Goal: Information Seeking & Learning: Check status

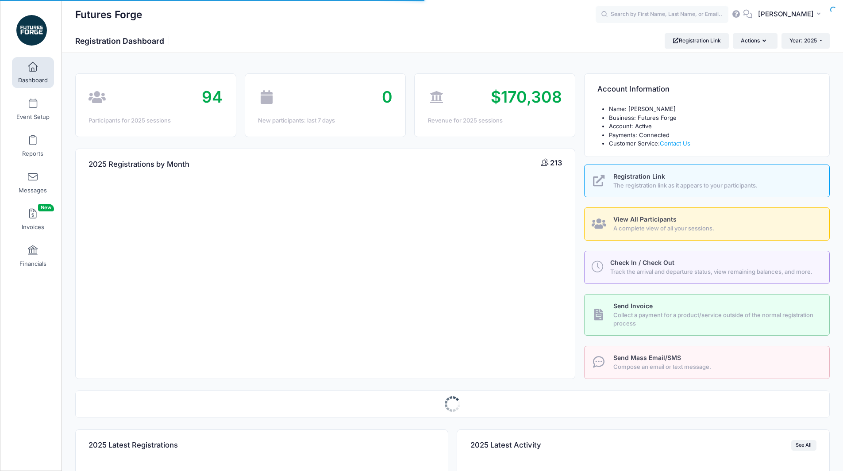
select select
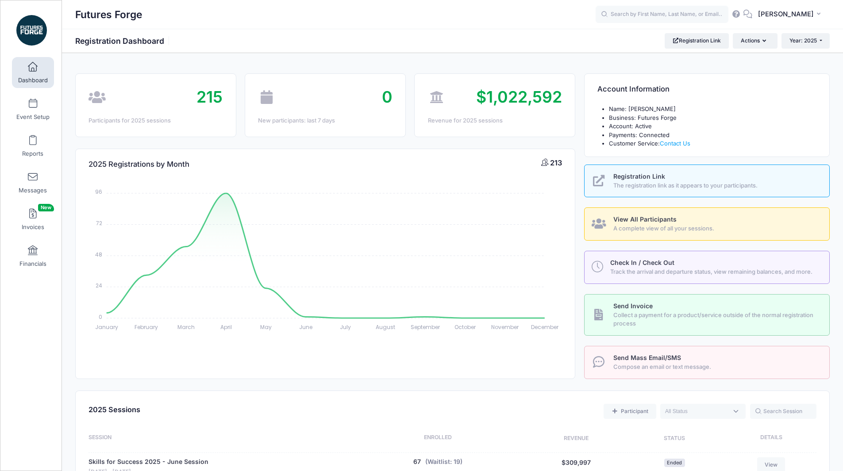
click at [578, 46] on div "Futures Forge Registration Dashboard Registration Link Actions Year: 2025 Year:…" at bounding box center [452, 40] width 781 height 15
click at [822, 46] on button "Year: 2025" at bounding box center [805, 40] width 48 height 15
click at [805, 78] on link "Year: 2024" at bounding box center [810, 81] width 58 height 12
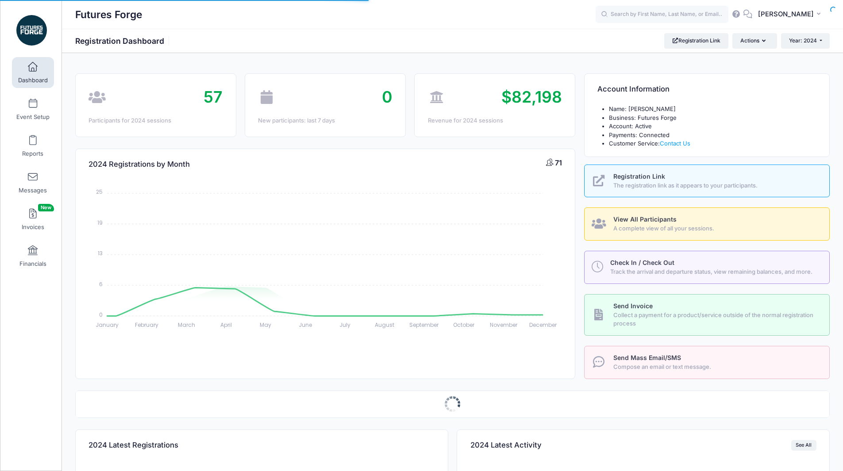
select select
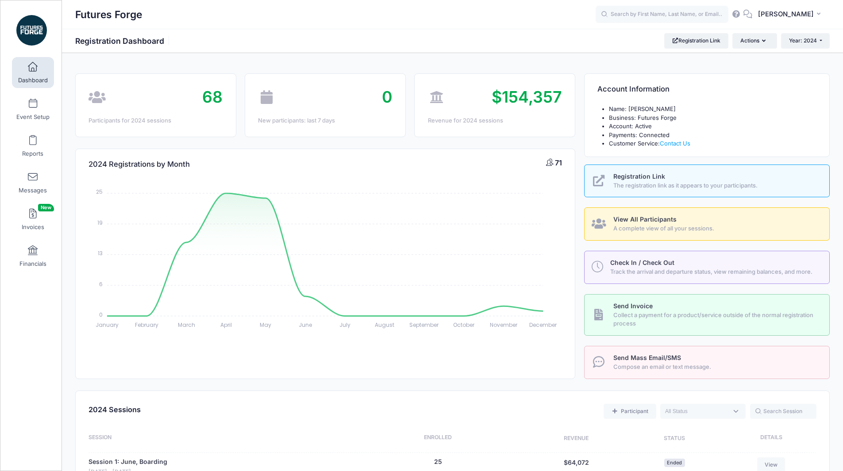
click at [651, 226] on span "A complete view of all your sessions." at bounding box center [716, 228] width 206 height 9
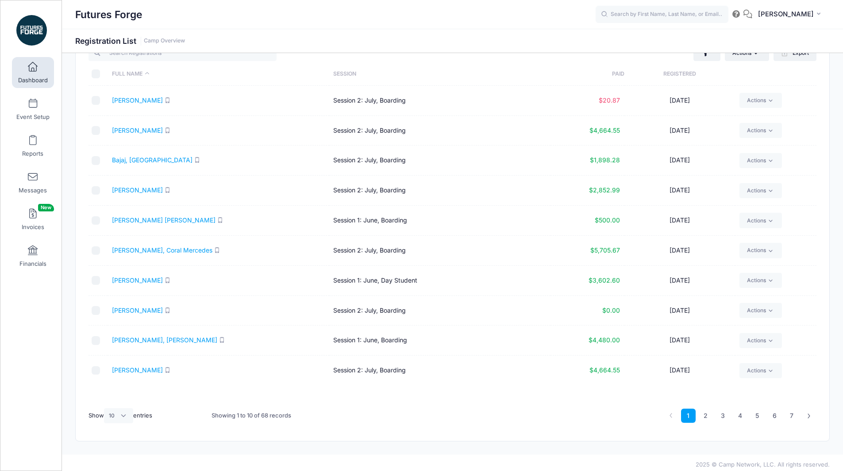
scroll to position [38, 0]
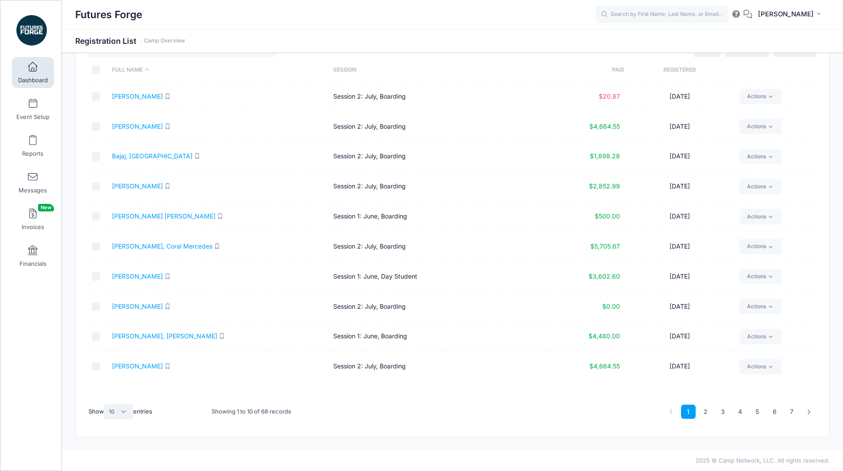
click at [125, 409] on select "All 10 25 50" at bounding box center [118, 411] width 29 height 15
select select "50"
click at [105, 404] on select "All 10 25 50" at bounding box center [118, 411] width 29 height 15
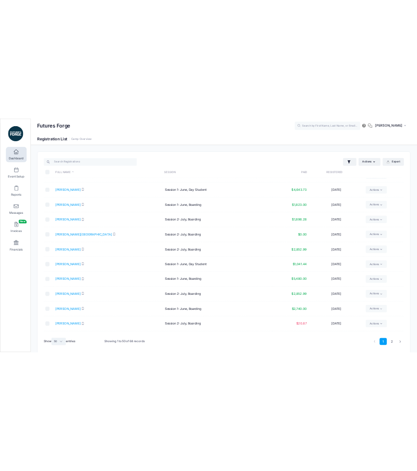
scroll to position [0, 0]
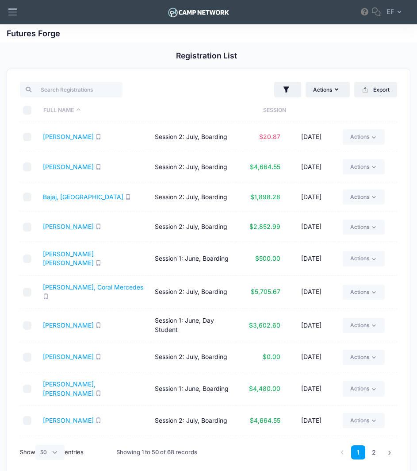
click at [250, 110] on th "Full Name" at bounding box center [149, 110] width 220 height 23
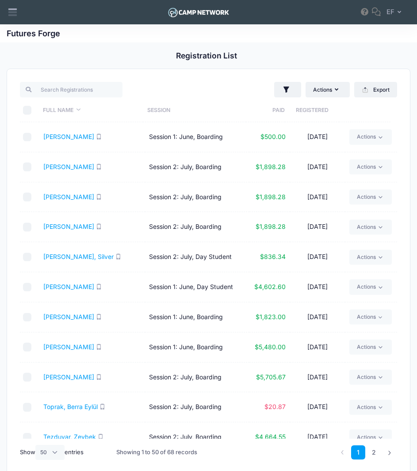
click at [278, 107] on th "Paid" at bounding box center [265, 110] width 39 height 23
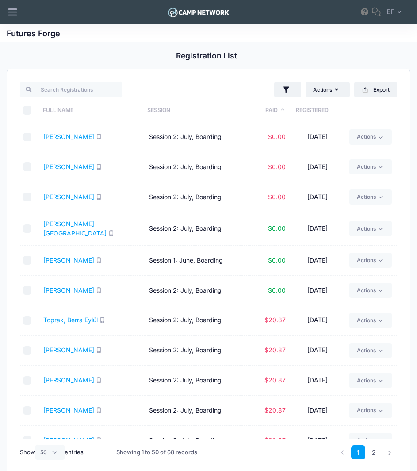
click at [278, 107] on th "Paid" at bounding box center [265, 110] width 39 height 23
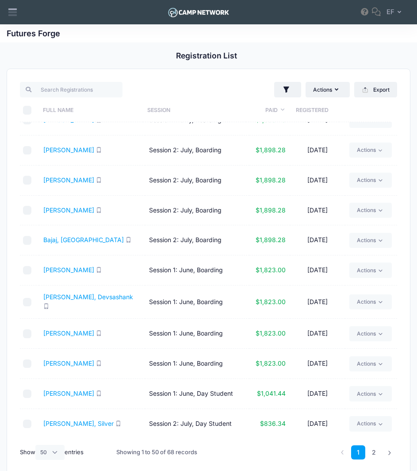
scroll to position [1079, 0]
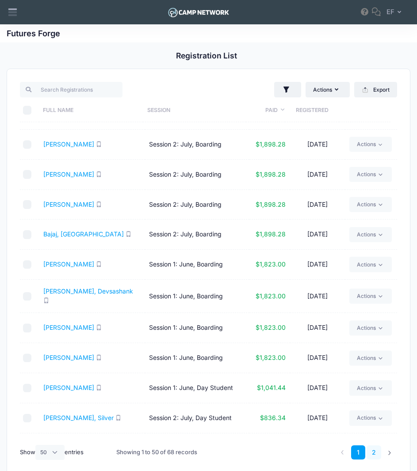
click at [369, 454] on link "2" at bounding box center [374, 452] width 15 height 15
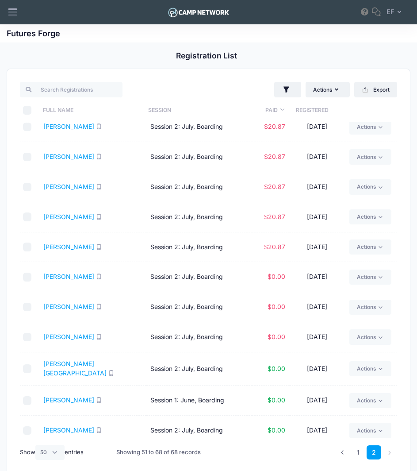
scroll to position [0, 0]
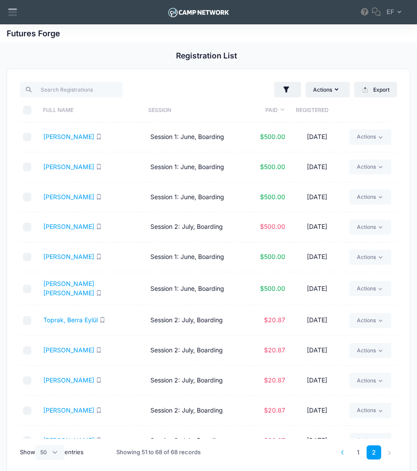
click at [344, 459] on link at bounding box center [342, 452] width 15 height 15
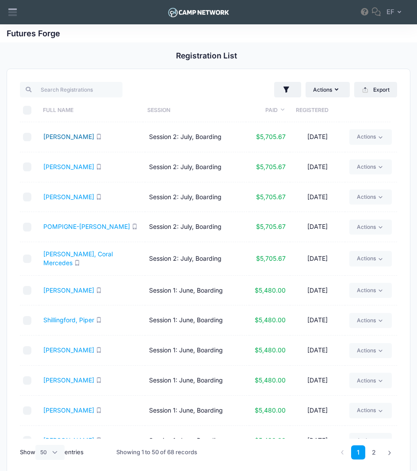
click at [56, 138] on link "Tripathi, Neel" at bounding box center [68, 137] width 51 height 8
click at [79, 223] on link "POMPIGNE-MOGNARD, Nelson" at bounding box center [86, 227] width 87 height 8
click at [68, 257] on link "Carlsson, Coral Mercedes" at bounding box center [77, 258] width 69 height 17
click at [61, 288] on link "Tullis, James" at bounding box center [68, 290] width 51 height 8
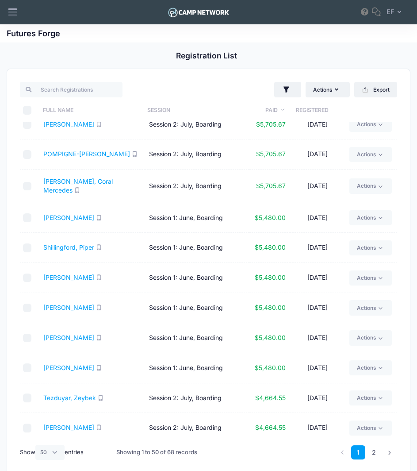
scroll to position [77, 0]
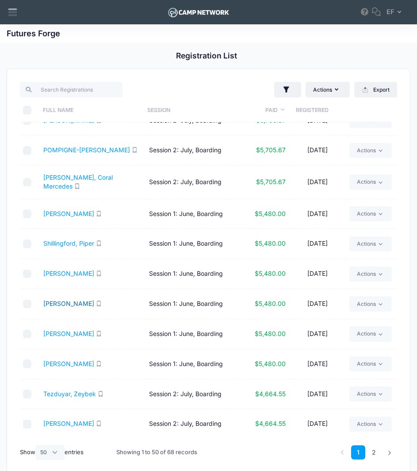
click at [58, 307] on link "Masujima, Kai" at bounding box center [68, 304] width 51 height 8
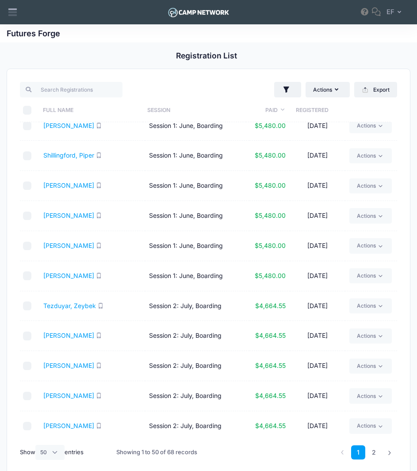
scroll to position [165, 0]
click at [60, 246] on link "Kosuru, Shaan" at bounding box center [68, 245] width 51 height 8
click at [52, 273] on link "Goff, Alexander" at bounding box center [68, 275] width 51 height 8
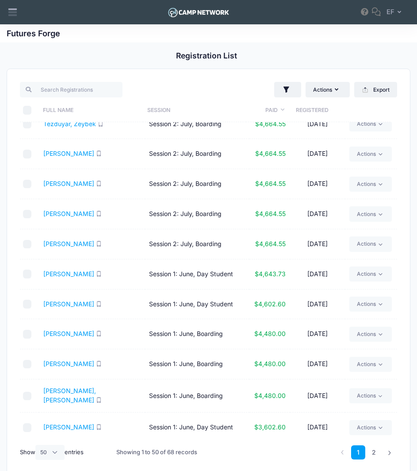
scroll to position [357, 0]
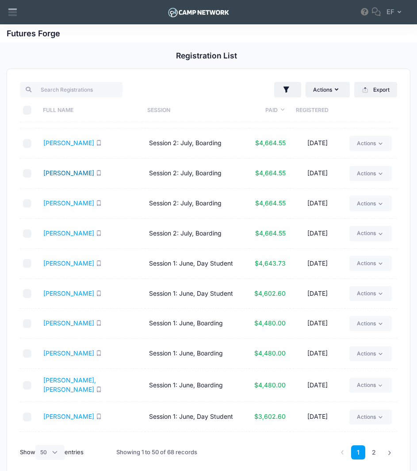
click at [72, 176] on link "Ocampo, Isabel" at bounding box center [68, 173] width 51 height 8
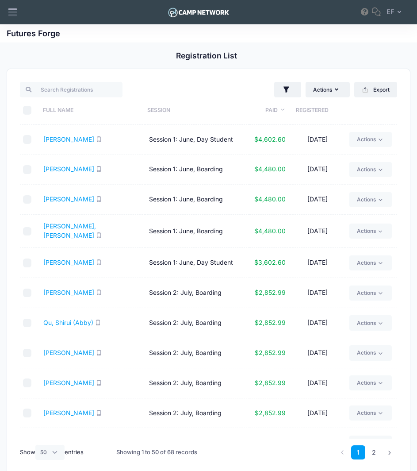
scroll to position [516, 0]
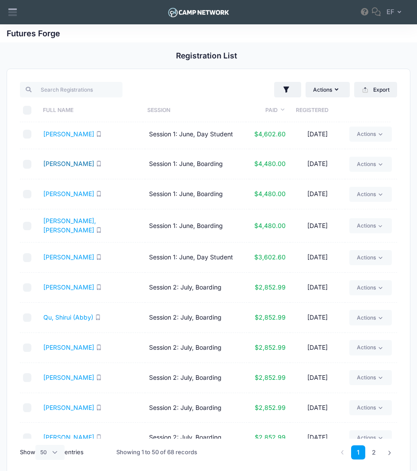
click at [68, 161] on link "Margulian, Grant" at bounding box center [68, 164] width 51 height 8
click at [66, 194] on link "Lee, Matthew" at bounding box center [68, 194] width 51 height 8
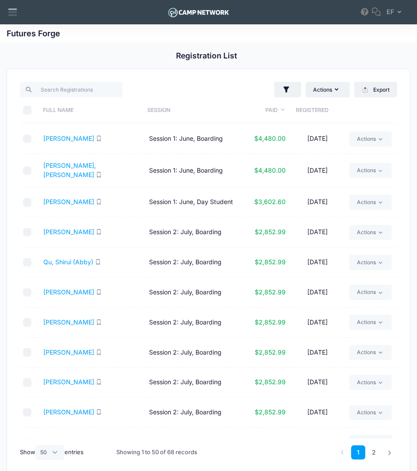
scroll to position [578, 0]
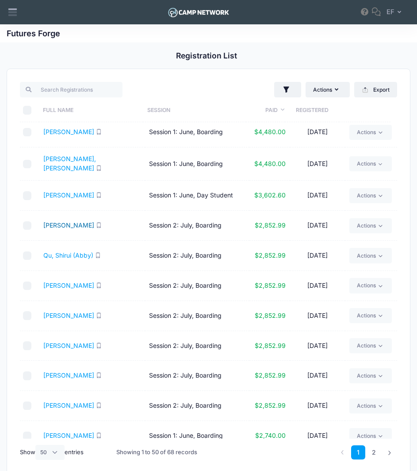
click at [66, 221] on link "Sada, Andrew" at bounding box center [68, 225] width 51 height 8
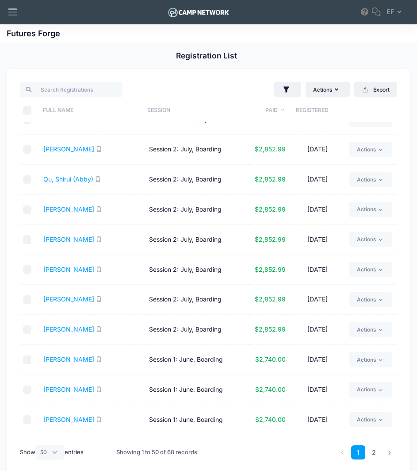
scroll to position [658, 0]
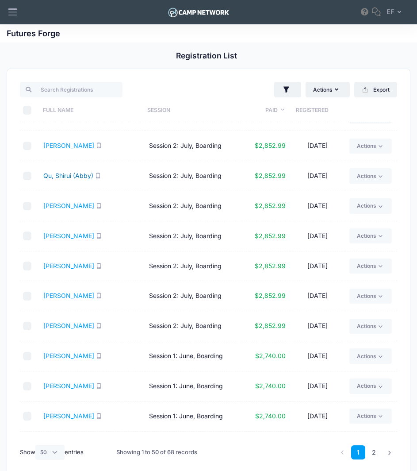
click at [69, 173] on link "Qu, Shirui (Abby)" at bounding box center [68, 176] width 50 height 8
click at [61, 206] on link "Li, Benjamin" at bounding box center [68, 206] width 51 height 8
click at [61, 232] on link "Lema, Sebastian" at bounding box center [68, 236] width 51 height 8
click at [62, 266] on td "Kumar, Aarnav" at bounding box center [92, 266] width 106 height 30
click at [64, 263] on link "Kumar, Aarnav" at bounding box center [68, 266] width 51 height 8
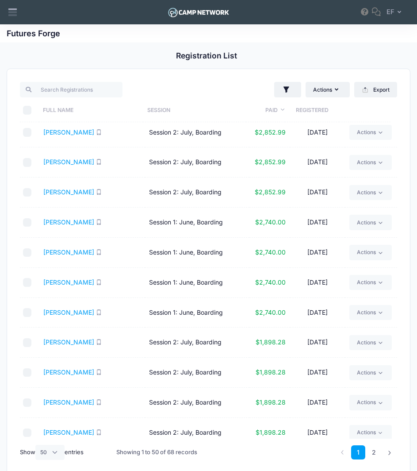
scroll to position [793, 0]
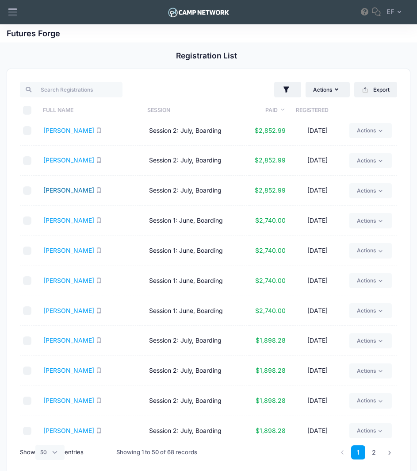
click at [63, 186] on link "Balanov, Lea" at bounding box center [68, 190] width 51 height 8
click at [61, 216] on link "Ribay, Gabriel" at bounding box center [68, 220] width 51 height 8
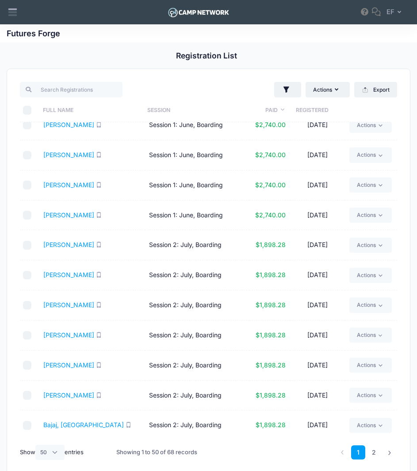
scroll to position [897, 0]
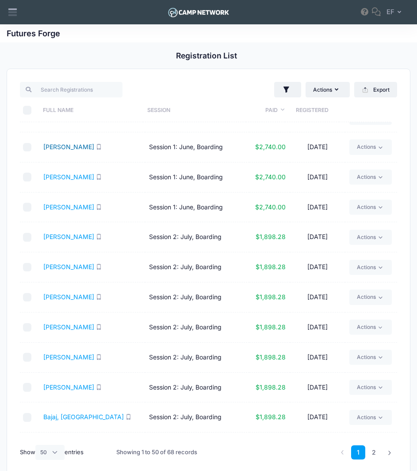
click at [63, 143] on link "Lee, Elijah" at bounding box center [68, 147] width 51 height 8
click at [63, 176] on link "Holmberg, Olivia" at bounding box center [68, 177] width 51 height 8
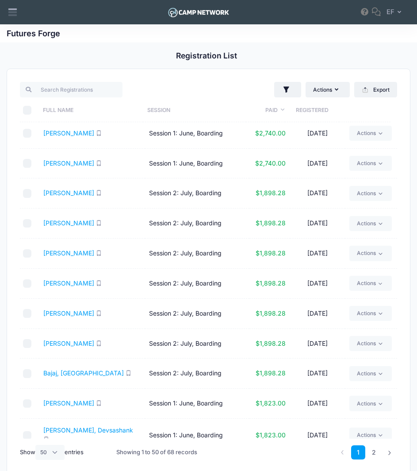
scroll to position [947, 0]
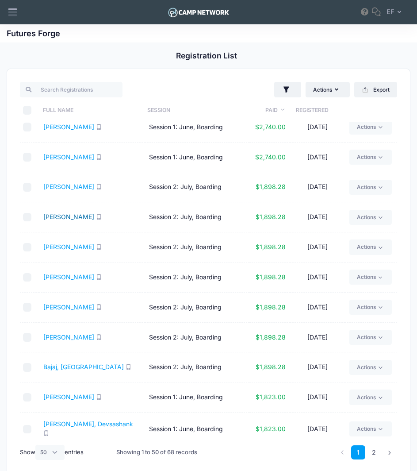
click at [58, 214] on link "Wong, Aaden" at bounding box center [68, 217] width 51 height 8
click at [66, 243] on link "Weatherly, Lucas" at bounding box center [68, 247] width 51 height 8
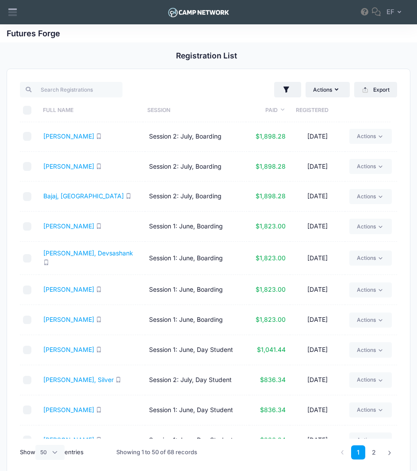
scroll to position [1141, 0]
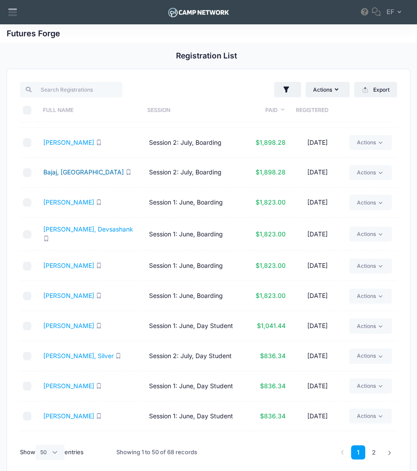
click at [69, 169] on link "Bajaj, Aryana" at bounding box center [83, 172] width 81 height 8
click at [59, 199] on link "Tullis, Peter" at bounding box center [68, 202] width 51 height 8
click at [65, 232] on link "Mugundhan, Devsashank" at bounding box center [88, 229] width 90 height 8
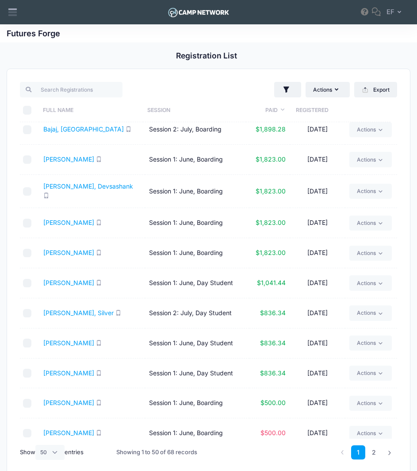
scroll to position [1187, 0]
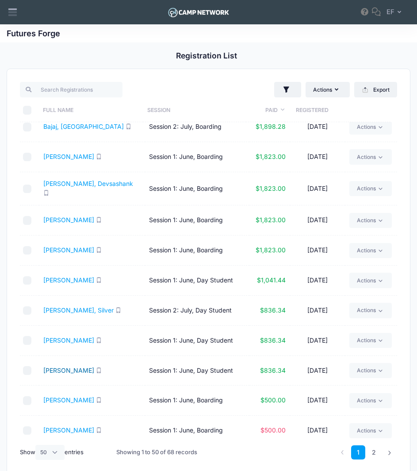
click at [57, 366] on link "Lee, Paul" at bounding box center [68, 370] width 51 height 8
click at [74, 396] on link "Zinn-Lippard, Abraham" at bounding box center [68, 400] width 51 height 8
click at [388, 454] on icon at bounding box center [390, 452] width 5 height 5
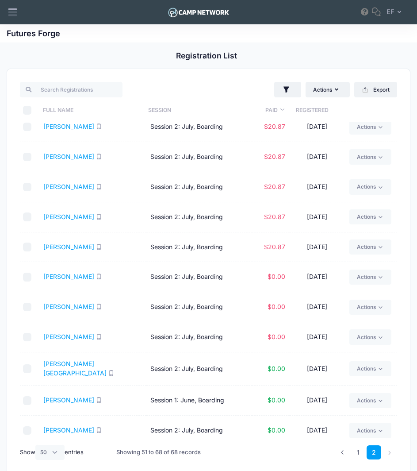
scroll to position [0, 0]
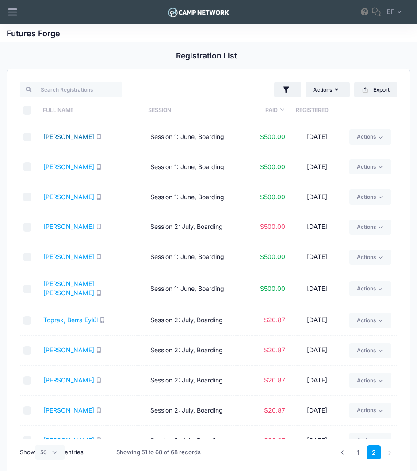
click at [73, 137] on link "Saldanha, Rohan" at bounding box center [68, 137] width 51 height 8
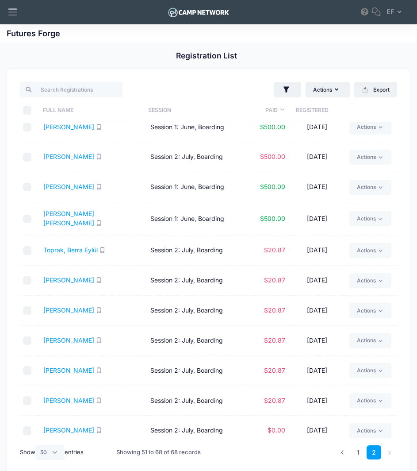
scroll to position [71, 0]
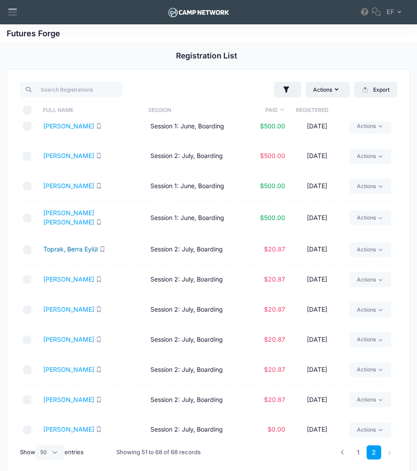
click at [86, 245] on link "Toprak, Berra Eylül" at bounding box center [70, 249] width 54 height 8
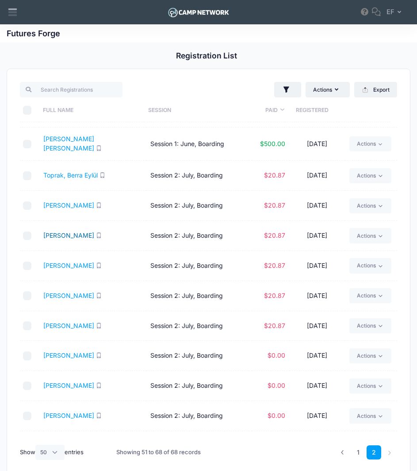
scroll to position [147, 0]
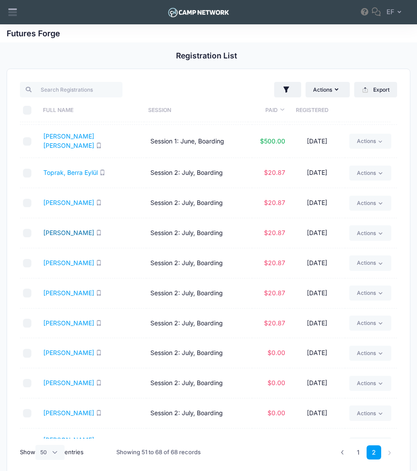
click at [60, 230] on link "Miller, Olivia" at bounding box center [68, 233] width 51 height 8
click at [58, 289] on link "[PERSON_NAME]" at bounding box center [68, 293] width 51 height 8
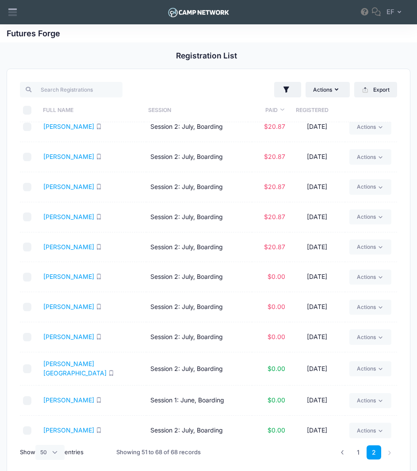
scroll to position [34, 0]
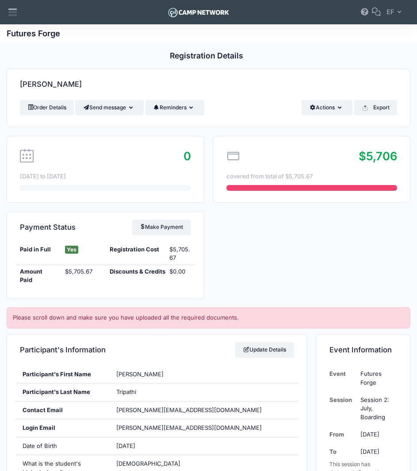
click at [343, 245] on div "0 Jul 7th to Jul 19th $5,706 covered from total of $5,705.67 Payment Status Mak…" at bounding box center [208, 217] width 413 height 163
click at [260, 260] on div "0 [DATE] to [DATE] $5,683 covered from total of $5,705.67 Payment Status Make P…" at bounding box center [208, 217] width 413 height 163
click at [287, 251] on div "0 [DATE] to [DATE] $5,480 covered from total of $5,480.00 Payment Status Make P…" at bounding box center [208, 217] width 413 height 163
click at [295, 259] on div "0 [DATE] to [DATE] $5,480 covered from total of $5,480.00 Payment Status Make P…" at bounding box center [208, 217] width 413 height 163
click at [283, 257] on div "0 [DATE] to [DATE] $5,480 covered from total of $5,480.00 Payment Status Make P…" at bounding box center [208, 217] width 413 height 163
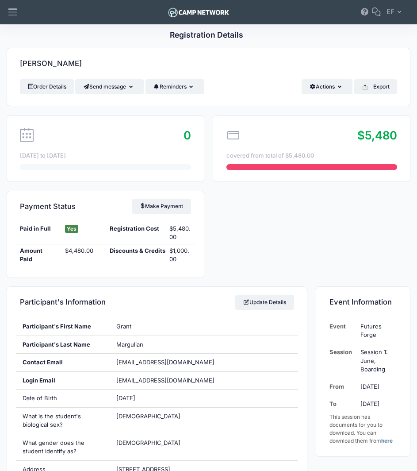
scroll to position [23, 0]
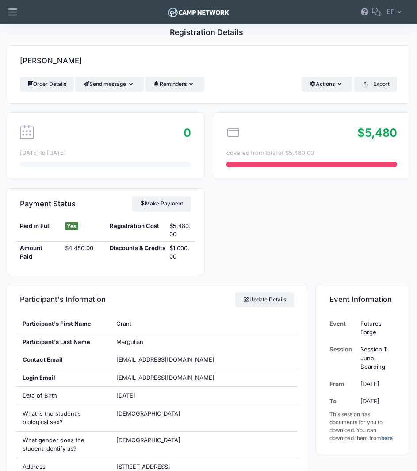
click at [244, 261] on div "0 Jun 16th to Jun 28th $5,480 covered from total of $5,480.00 Payment Status Ma…" at bounding box center [208, 193] width 413 height 163
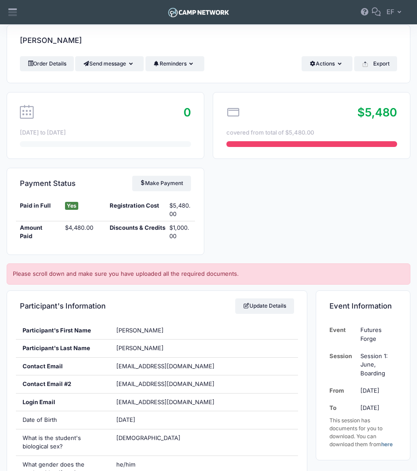
scroll to position [44, 0]
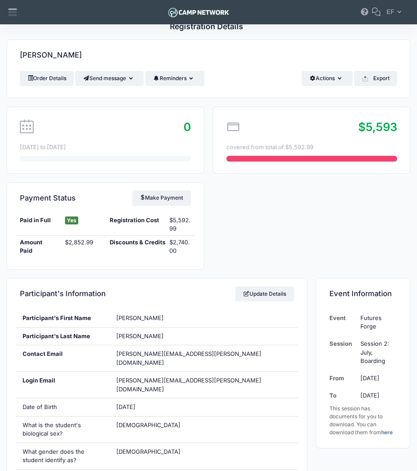
scroll to position [30, 0]
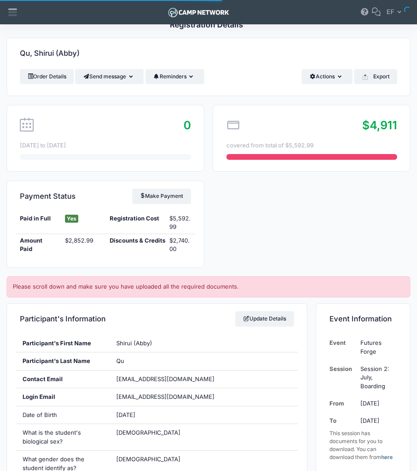
scroll to position [32, 0]
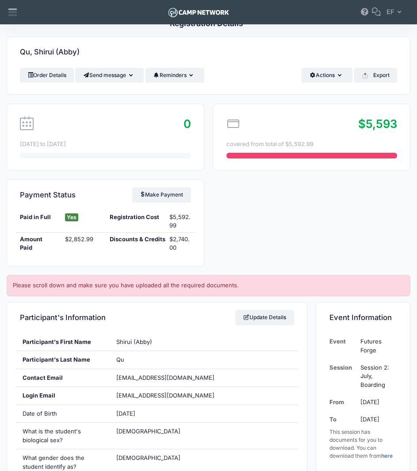
click at [241, 228] on div "0 [DATE] to [DATE] $5,593 covered from total of $5,592.99 Payment Status Make P…" at bounding box center [208, 185] width 413 height 163
click at [319, 244] on div "0 [DATE] to [DATE] $5,593 covered from total of $5,592.99 Payment Status Make P…" at bounding box center [208, 185] width 413 height 163
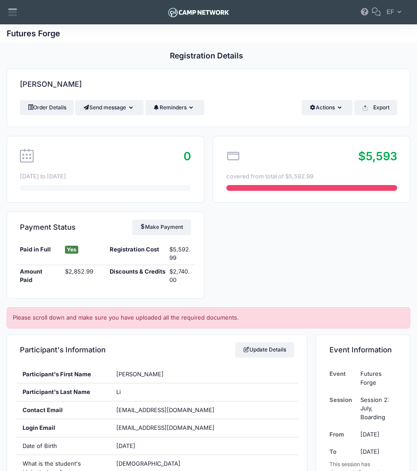
click at [274, 260] on div "0 [DATE] to [DATE] $5,593 covered from total of $5,592.99 Payment Status Make P…" at bounding box center [208, 217] width 413 height 163
click at [310, 284] on div "0 Jul 7th to Jul 19th $5,593 covered from total of $5,592.99 Payment Status Mak…" at bounding box center [208, 217] width 413 height 163
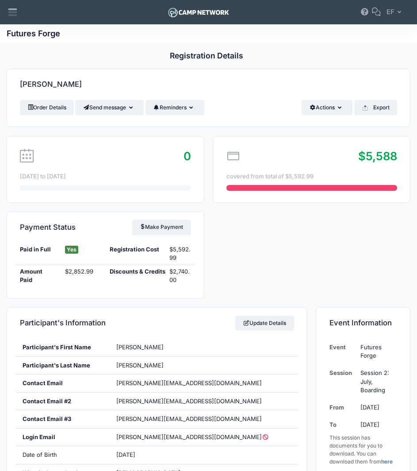
click at [246, 276] on div "0 [DATE] to [DATE] $5,588 covered from total of $5,592.99 Payment Status Make P…" at bounding box center [208, 217] width 413 height 163
click at [228, 231] on div "0 [DATE] to [DATE] $5,593 covered from total of $5,592.99 Payment Status Make P…" at bounding box center [208, 217] width 413 height 163
click at [243, 268] on div "0 [DATE] to [DATE] $5,593 covered from total of $5,592.99 Payment Status Make P…" at bounding box center [208, 217] width 413 height 163
click at [273, 273] on div "0 [DATE] to [DATE] $5,593 covered from total of $5,592.99 Payment Status Make P…" at bounding box center [208, 217] width 413 height 163
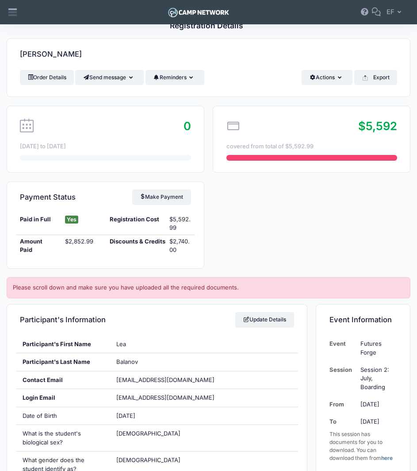
scroll to position [32, 0]
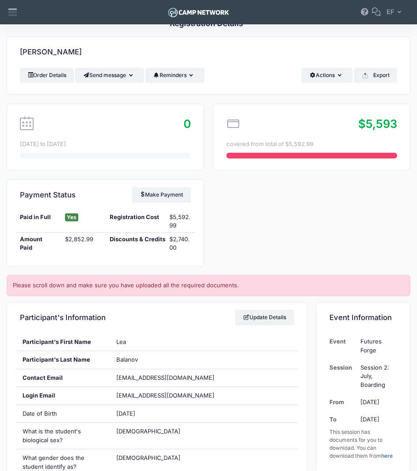
click at [219, 254] on div "0 Jul 7th to Jul 19th $5,593 covered from total of $5,592.99 Payment Status Mak…" at bounding box center [208, 185] width 413 height 163
click at [190, 249] on div "$2,740.00" at bounding box center [180, 243] width 30 height 17
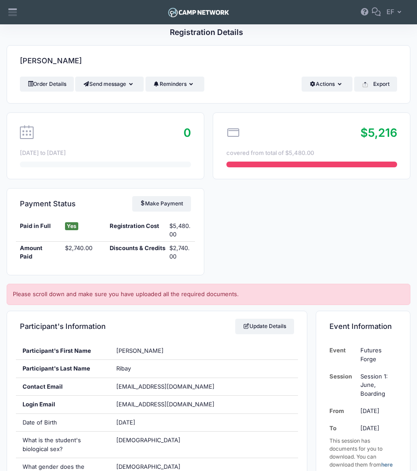
scroll to position [27, 0]
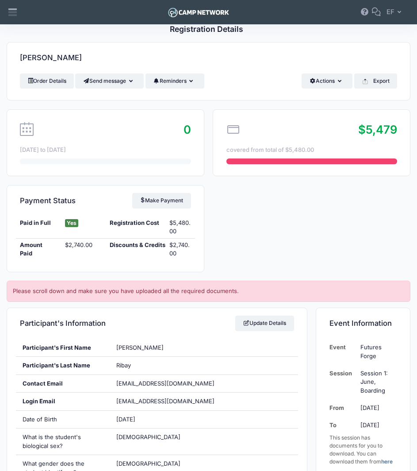
click at [247, 236] on div "0 [DATE] to [DATE] $5,479 covered from total of $5,480.00 Payment Status Make P…" at bounding box center [208, 190] width 413 height 163
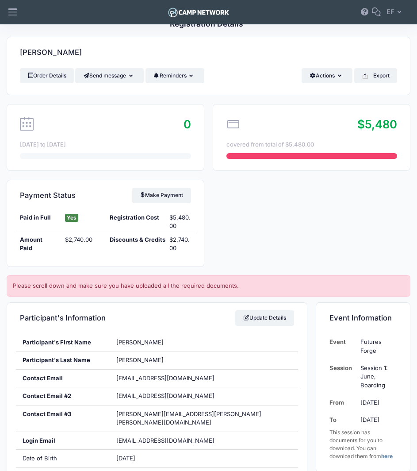
scroll to position [32, 0]
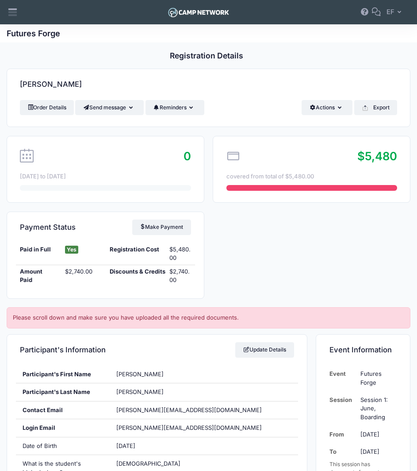
click at [280, 266] on div "0 Jun 16th to Jun 28th $5,480 covered from total of $5,480.00 Payment Status Ma…" at bounding box center [208, 217] width 413 height 163
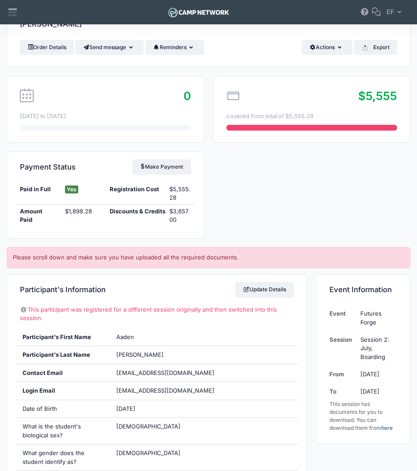
scroll to position [62, 0]
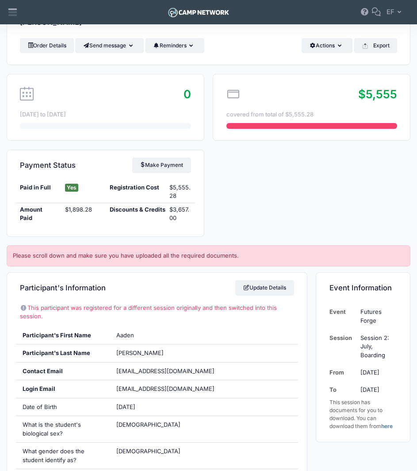
click at [276, 231] on div "0 [DATE] to [DATE] $5,555 covered from total of $5,555.28 Payment Status Make P…" at bounding box center [208, 155] width 413 height 163
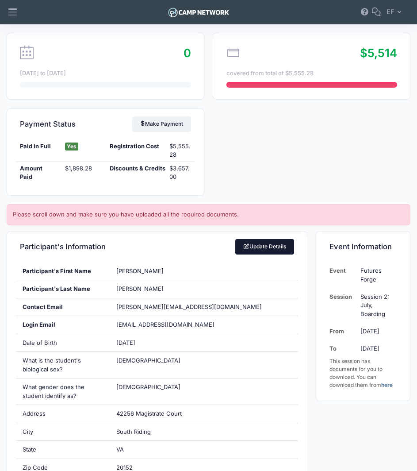
scroll to position [121, 0]
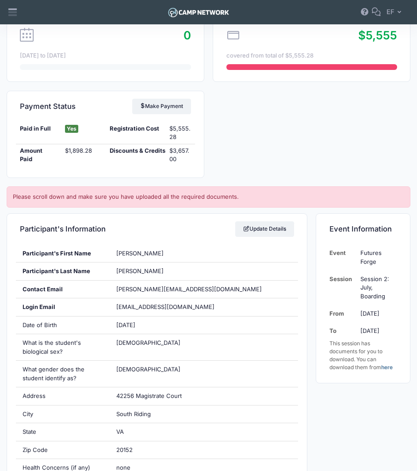
drag, startPoint x: 370, startPoint y: 433, endPoint x: 376, endPoint y: 434, distance: 5.8
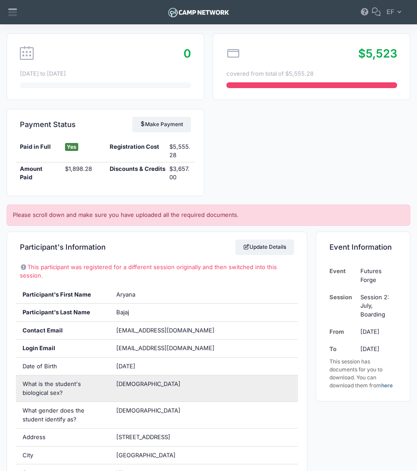
scroll to position [103, 0]
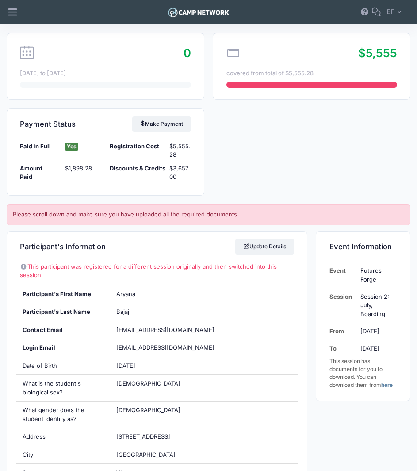
click at [273, 176] on div "0 [DATE] to [DATE] $5,555 covered from total of $5,555.28 Payment Status Make P…" at bounding box center [208, 114] width 413 height 163
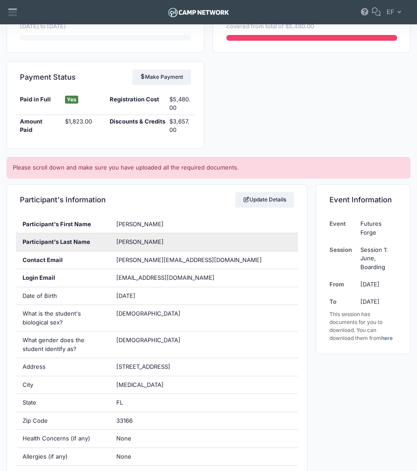
scroll to position [150, 0]
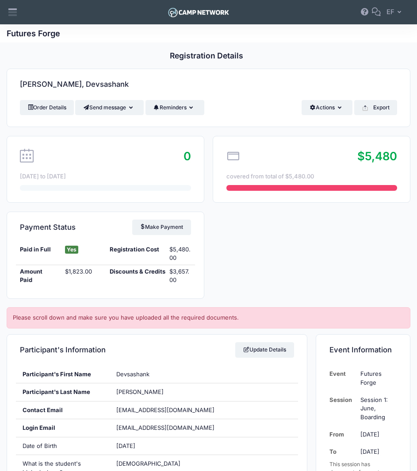
click at [276, 253] on div "0 [DATE] to [DATE] $5,480 covered from total of $5,480.00 Payment Status Make P…" at bounding box center [208, 217] width 413 height 163
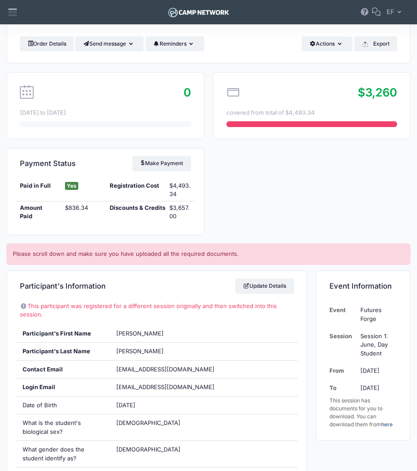
scroll to position [88, 0]
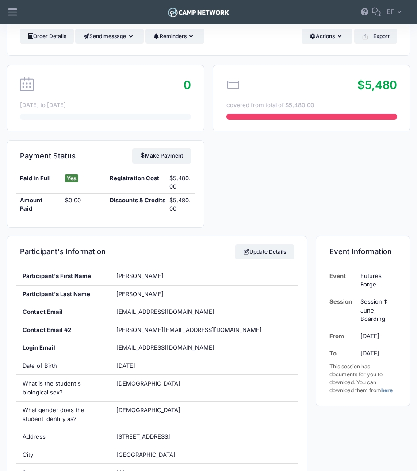
scroll to position [68, 0]
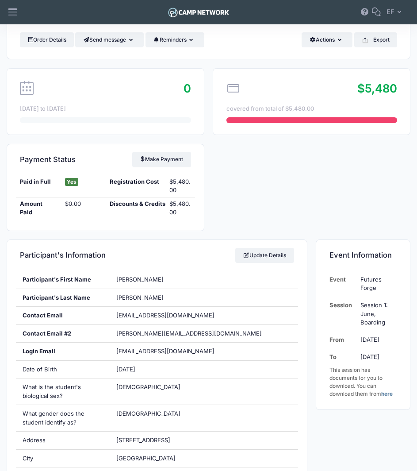
click at [303, 189] on div "0 Jun 16th to Jun 28th $5,480 covered from total of $5,480.00 Payment Status Ma…" at bounding box center [208, 149] width 413 height 163
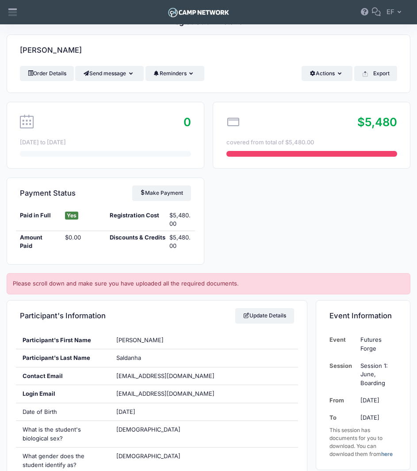
scroll to position [32, 0]
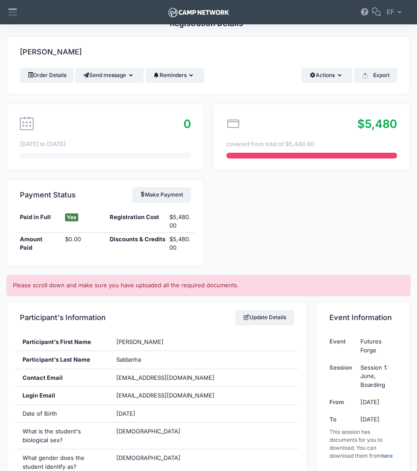
click at [269, 238] on div "0 Jun 16th to Jun 28th $5,480 covered from total of $5,480.00 Payment Status Ma…" at bounding box center [208, 185] width 413 height 163
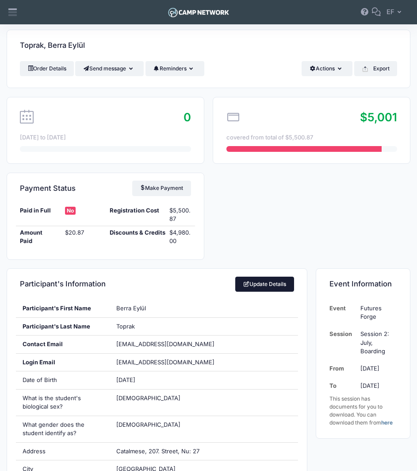
scroll to position [56, 0]
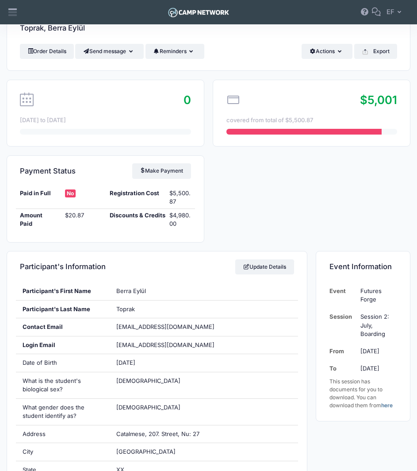
click at [222, 221] on div "0 [DATE] to [DATE] $5,001 covered from total of $5,500.87 Payment Status Make P…" at bounding box center [208, 161] width 413 height 163
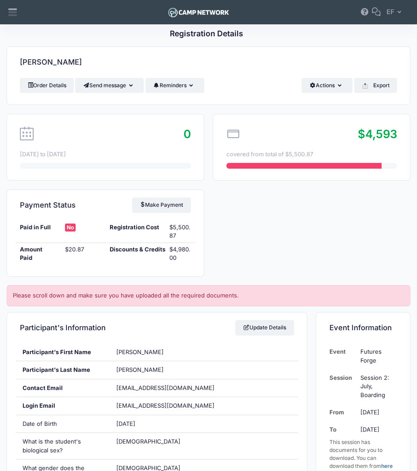
scroll to position [27, 0]
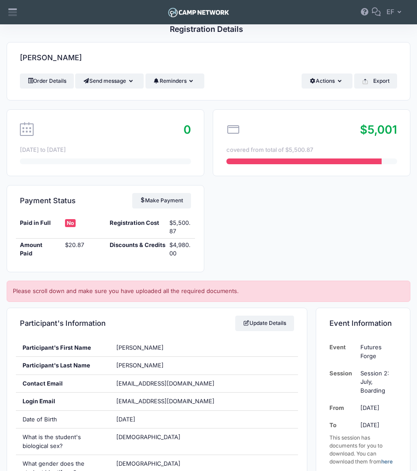
click at [238, 252] on div "0 [DATE] to [DATE] $5,001 covered from total of $5,500.87 Payment Status Make P…" at bounding box center [208, 190] width 413 height 163
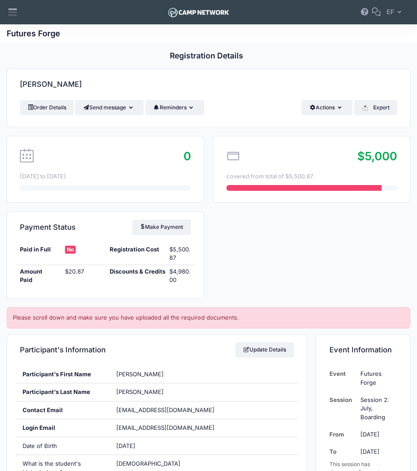
click at [267, 281] on div "0 [DATE] to [DATE] $5,000 covered from total of $5,500.87 Payment Status Make P…" at bounding box center [208, 217] width 413 height 163
